Goal: Transaction & Acquisition: Subscribe to service/newsletter

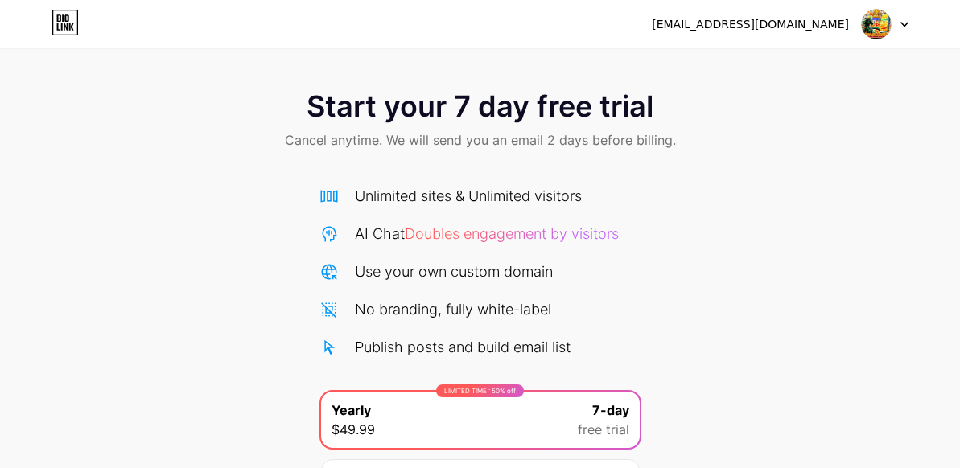
click at [867, 26] on img at bounding box center [876, 24] width 31 height 31
click at [750, 67] on li "Logout" at bounding box center [807, 65] width 199 height 43
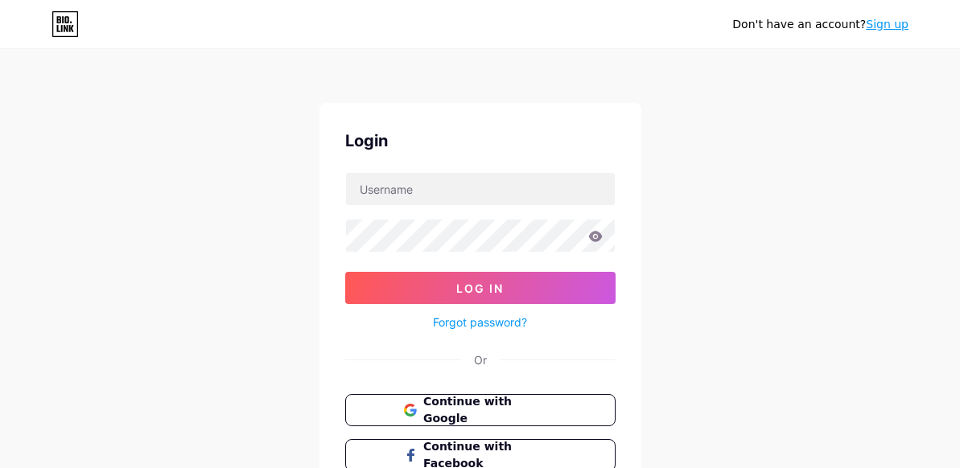
click at [891, 27] on link "Sign up" at bounding box center [887, 24] width 43 height 13
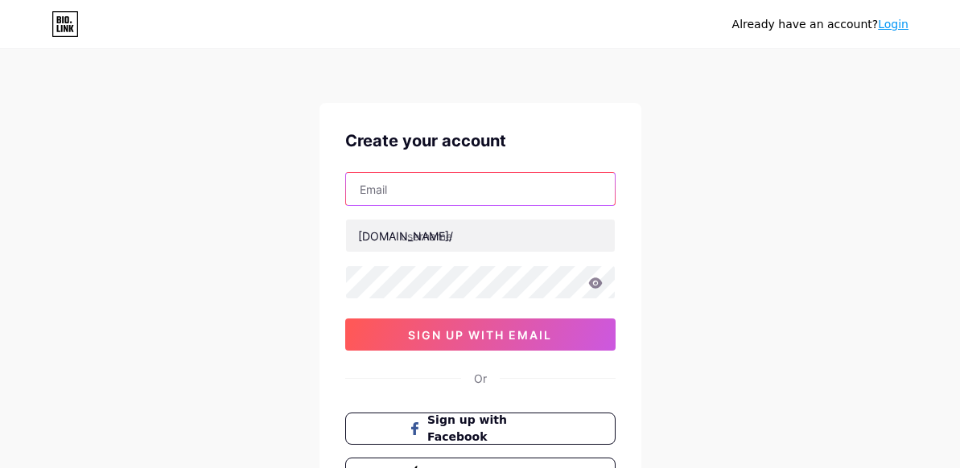
click at [480, 190] on input "text" at bounding box center [480, 189] width 269 height 32
paste input "[EMAIL_ADDRESS][DOMAIN_NAME]"
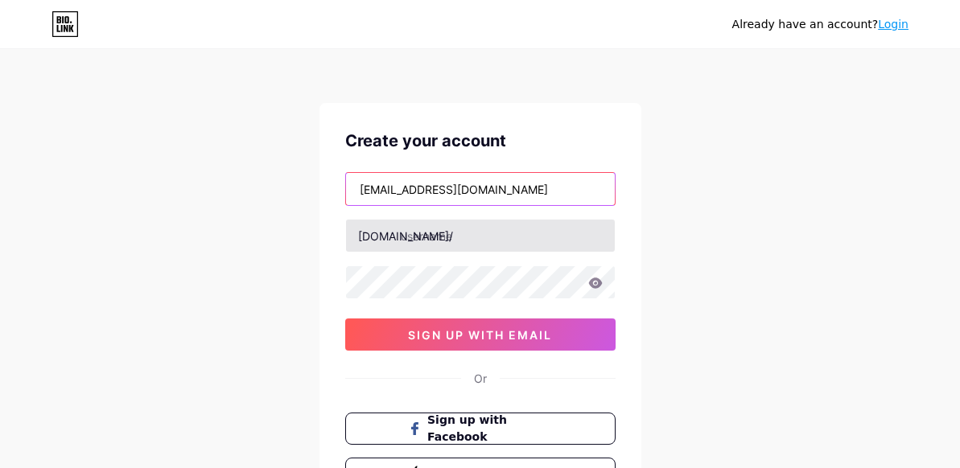
type input "[EMAIL_ADDRESS][DOMAIN_NAME]"
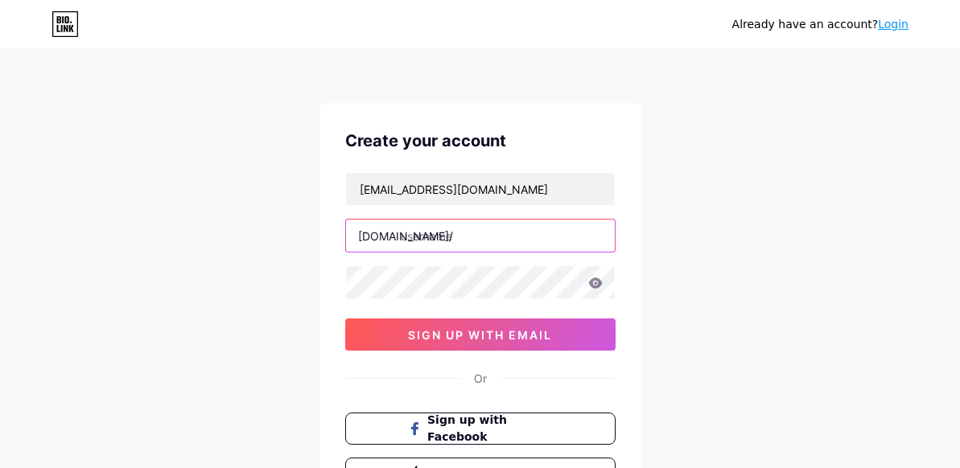
click at [494, 235] on input "text" at bounding box center [480, 236] width 269 height 32
type input "situstepercayama"
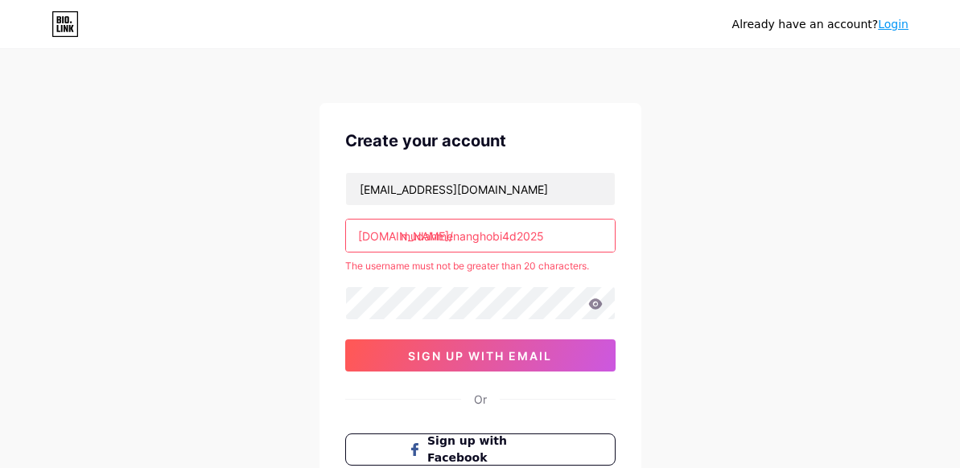
click at [557, 240] on input "mudahmenanghobi4d2025" at bounding box center [480, 236] width 269 height 32
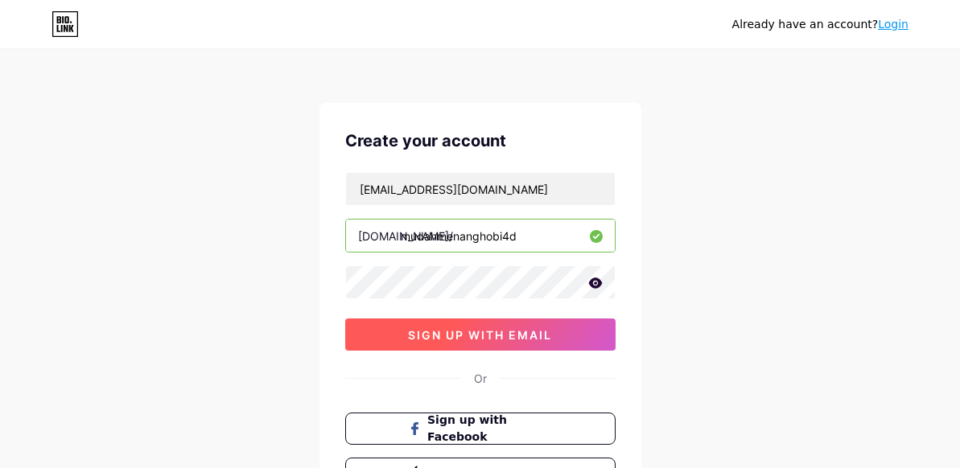
type input "mudahmenanghobi4d"
click at [520, 343] on button "sign up with email" at bounding box center [480, 335] width 270 height 32
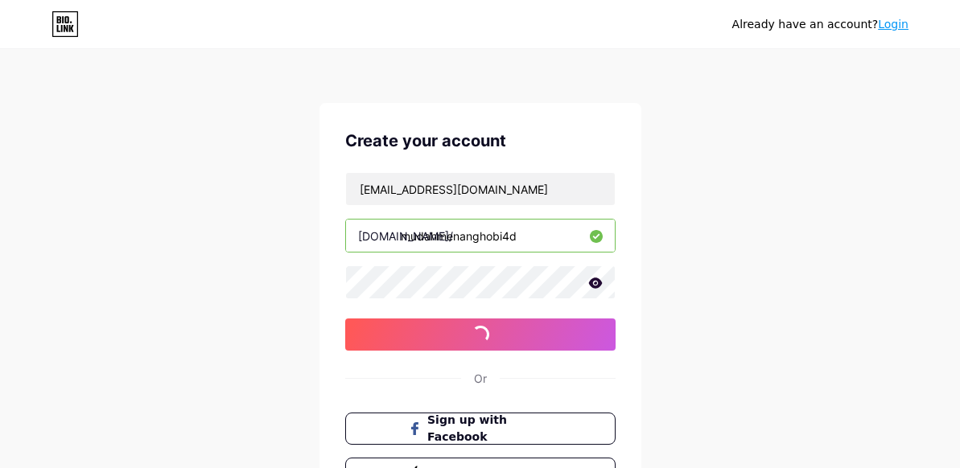
click at [193, 154] on div "Already have an account? Login Create your account [EMAIL_ADDRESS][DOMAIN_NAME]…" at bounding box center [480, 307] width 960 height 615
click at [112, 208] on div "Already have an account? Login Create your account [EMAIL_ADDRESS][DOMAIN_NAME]…" at bounding box center [480, 307] width 960 height 615
drag, startPoint x: 134, startPoint y: 224, endPoint x: 141, endPoint y: 229, distance: 8.7
click at [139, 229] on div "Already have an account? Login Create your account [EMAIL_ADDRESS][DOMAIN_NAME]…" at bounding box center [480, 307] width 960 height 615
